Goal: Information Seeking & Learning: Understand process/instructions

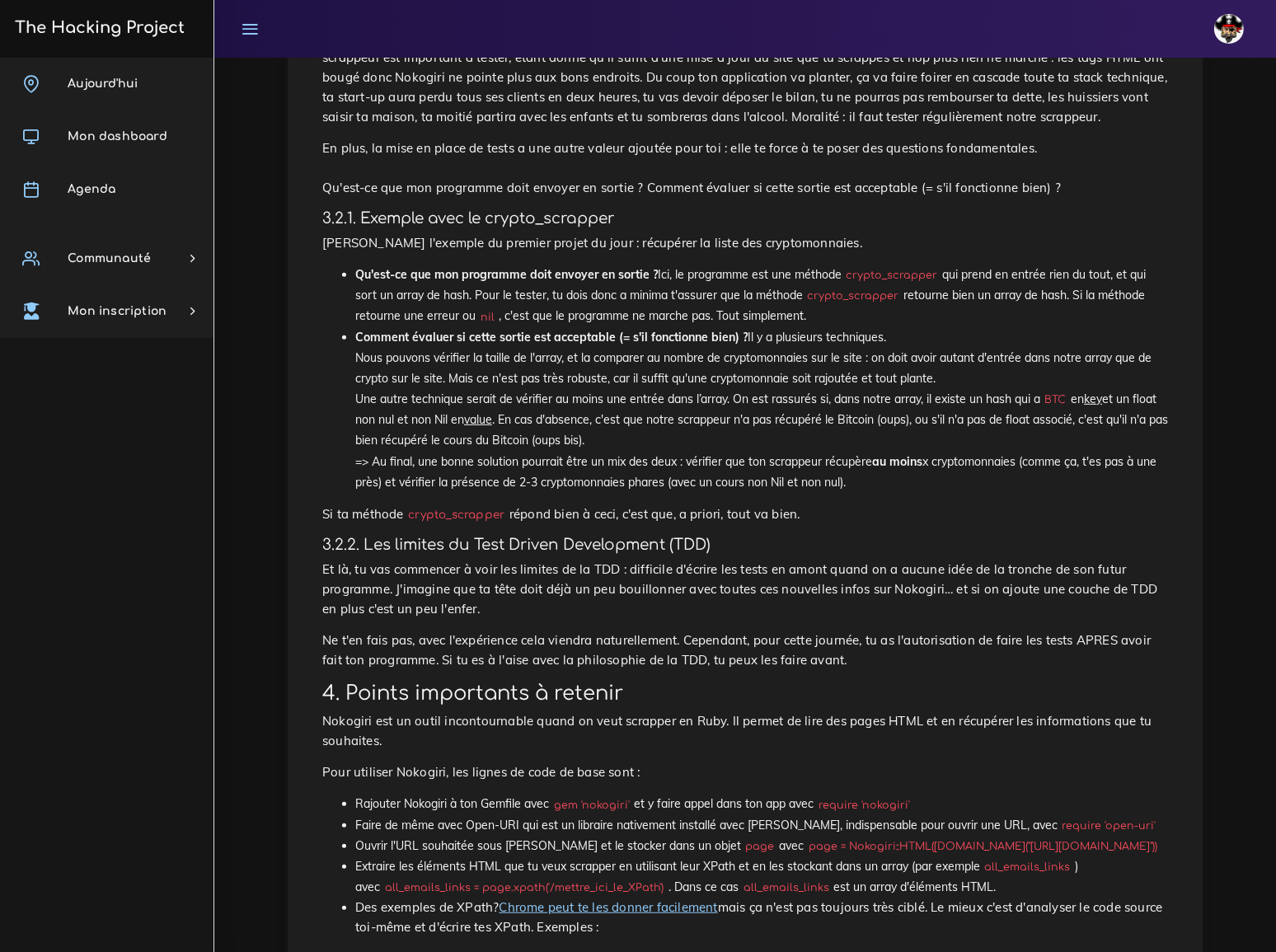
scroll to position [973, 0]
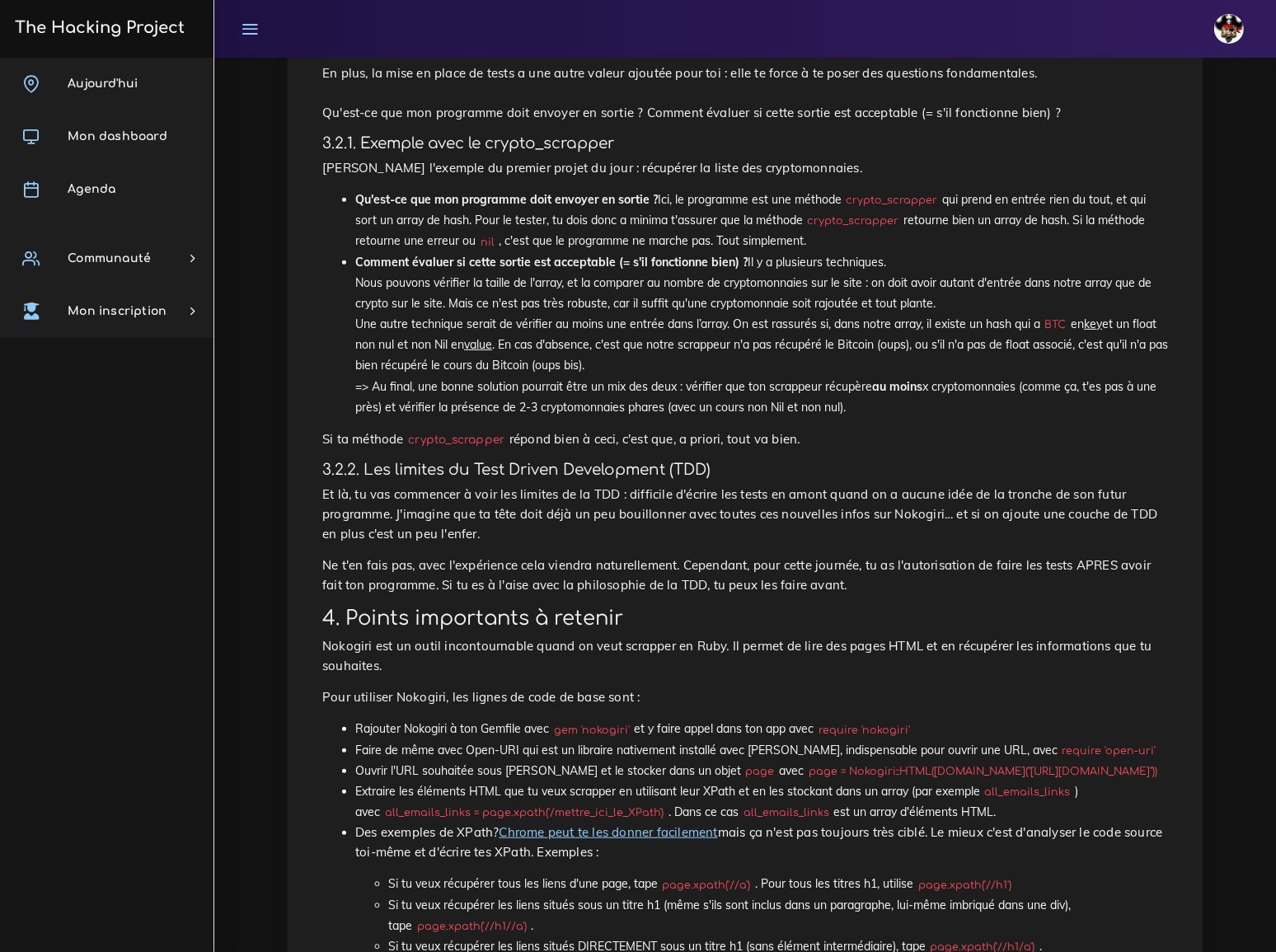
click at [875, 192] on code "crypto_scrapper" at bounding box center [892, 201] width 101 height 17
click at [878, 192] on code "crypto_scrapper" at bounding box center [892, 201] width 101 height 17
copy li "crypto_scrapper"
drag, startPoint x: 395, startPoint y: 144, endPoint x: 466, endPoint y: 144, distance: 71.0
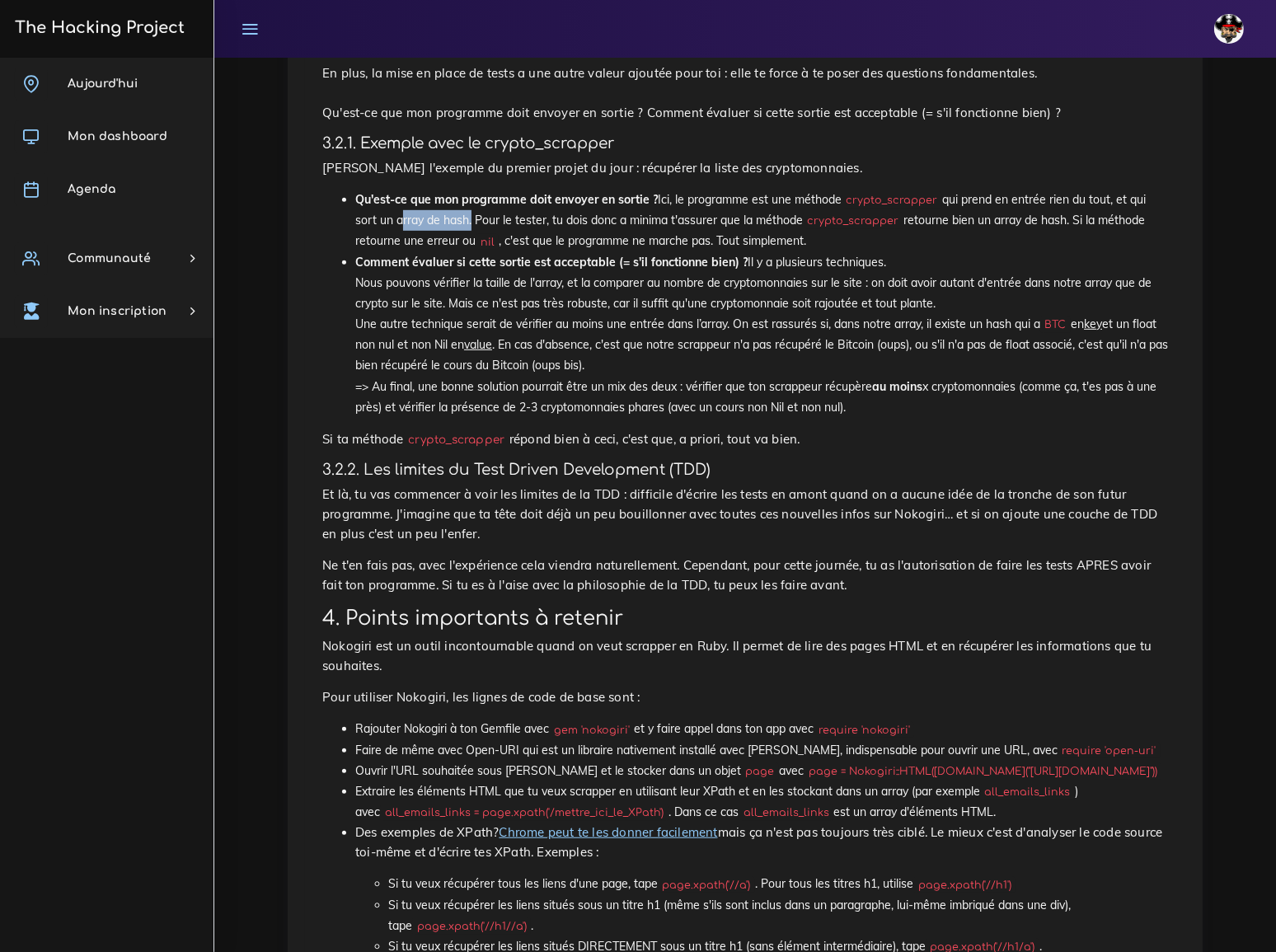
click at [466, 190] on li "Qu'est-ce que mon programme doit envoyer en sortie ? Ici, le programme est une …" at bounding box center [761, 220] width 813 height 63
copy li "array de hash"
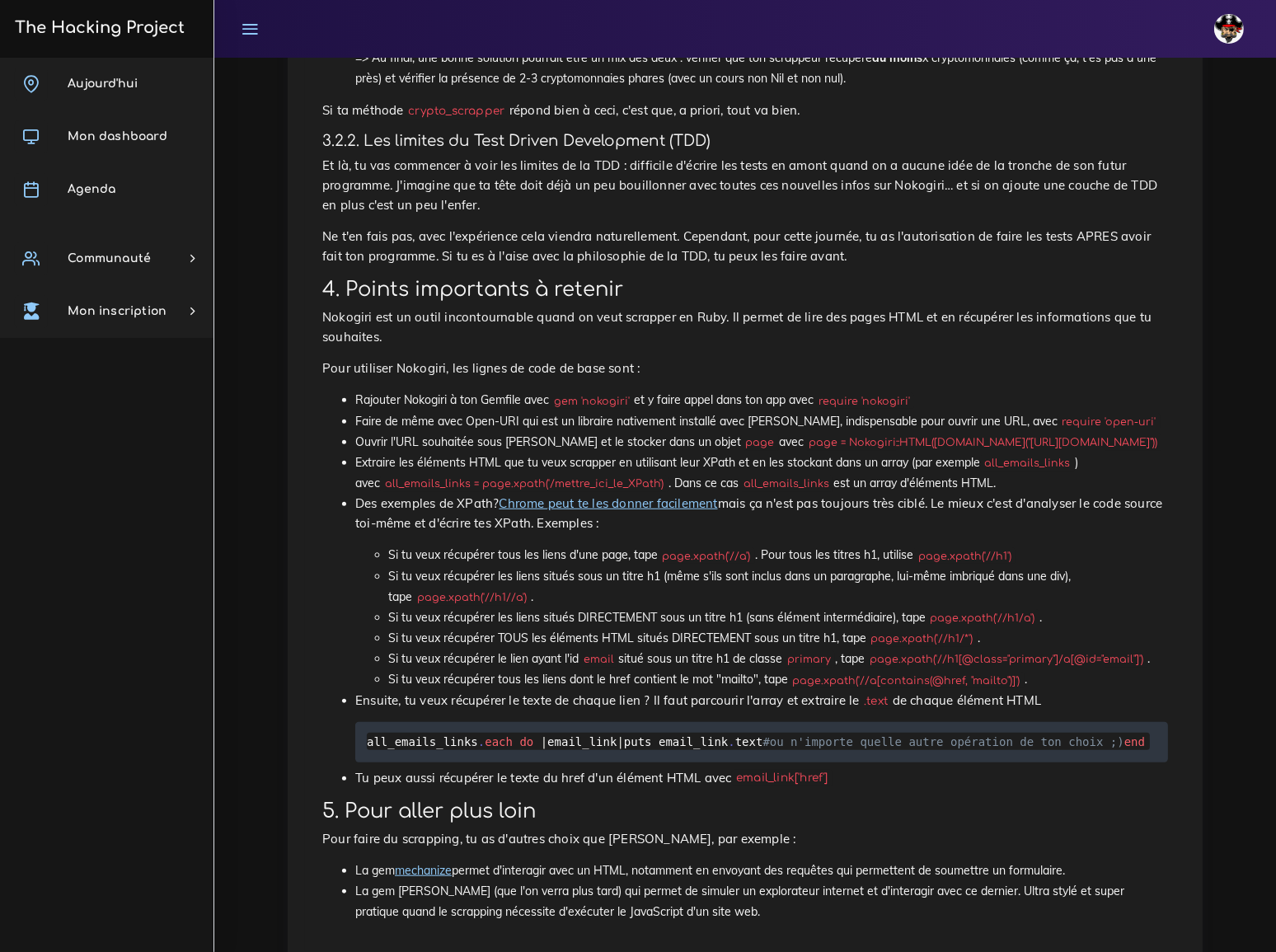
scroll to position [1319, 0]
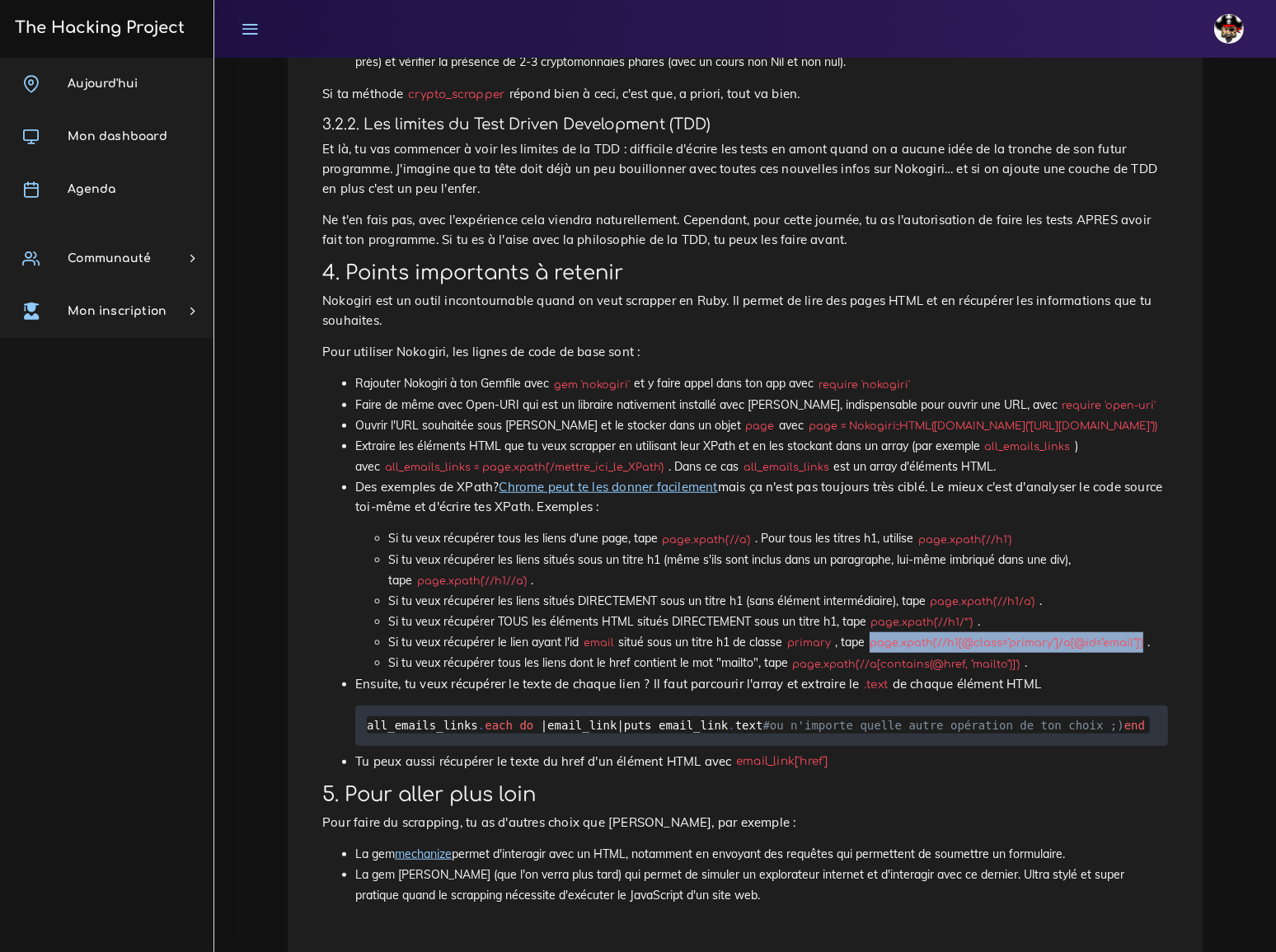
drag, startPoint x: 879, startPoint y: 505, endPoint x: 1147, endPoint y: 507, distance: 268.0
click at [1147, 634] on code "page.xpath('//h1[@class="primary"]/a[@id="email"]')" at bounding box center [1006, 643] width 283 height 17
copy code "page.xpath('//h1[@class="primary"]/a[@id="email"]')"
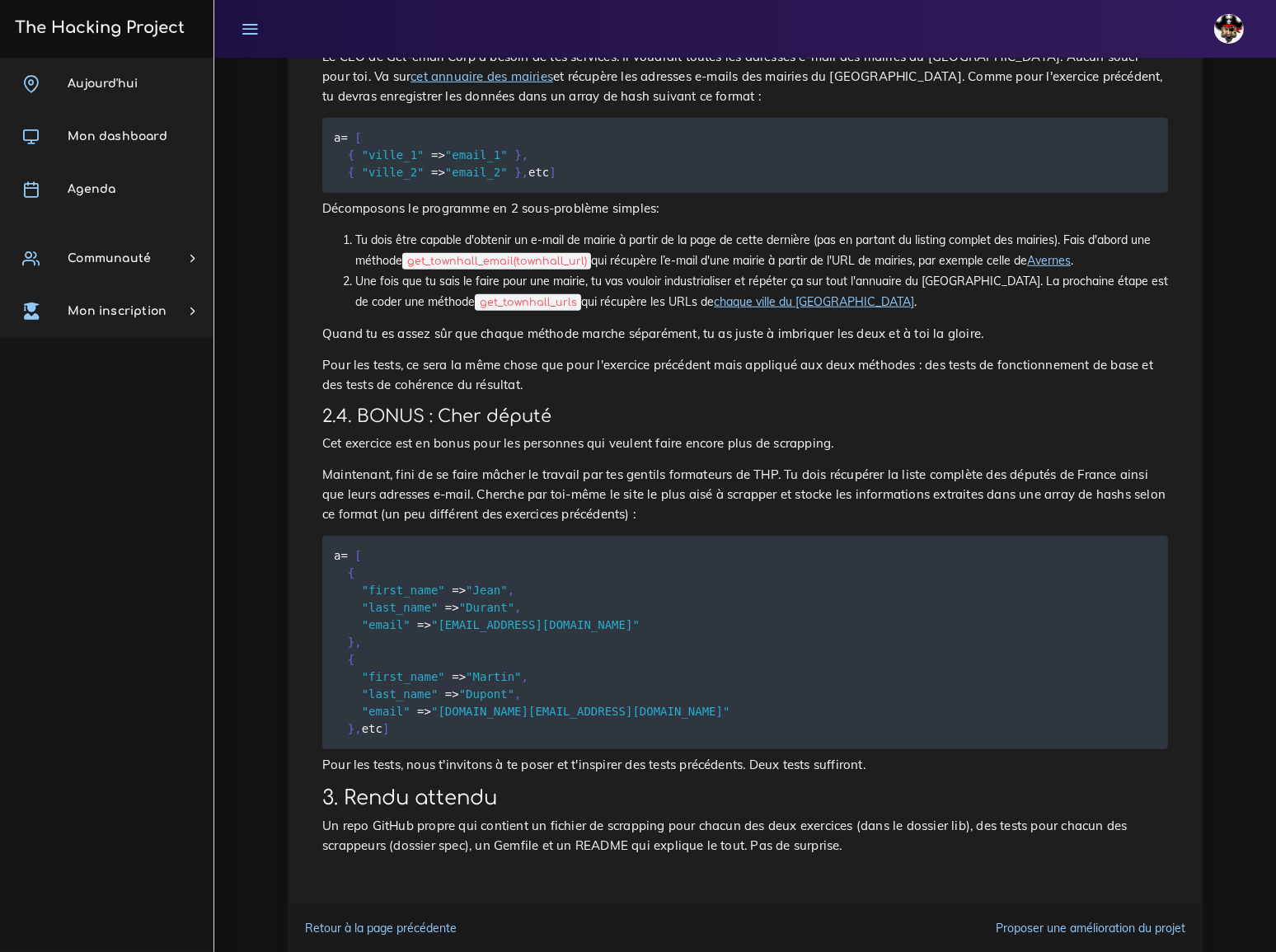
scroll to position [1237, 0]
